Goal: Navigation & Orientation: Find specific page/section

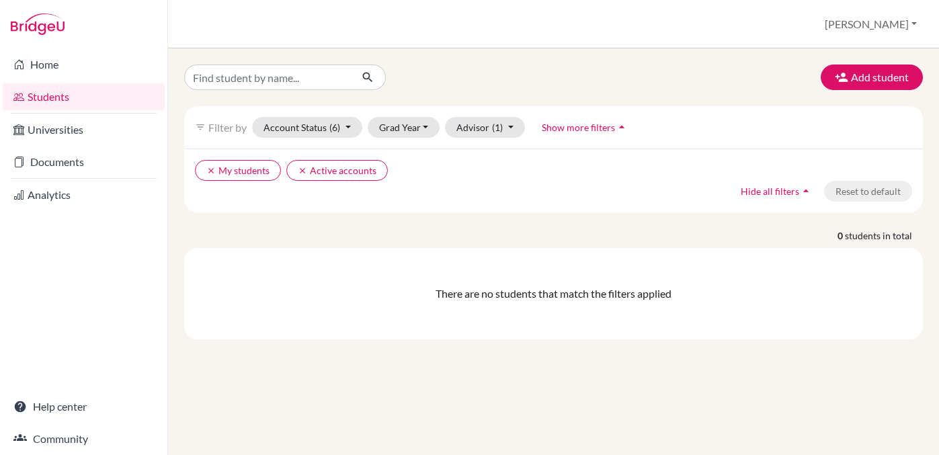
click at [95, 101] on link "Students" at bounding box center [84, 96] width 162 height 27
click at [36, 65] on link "Home" at bounding box center [84, 64] width 162 height 27
